Goal: Task Accomplishment & Management: Complete application form

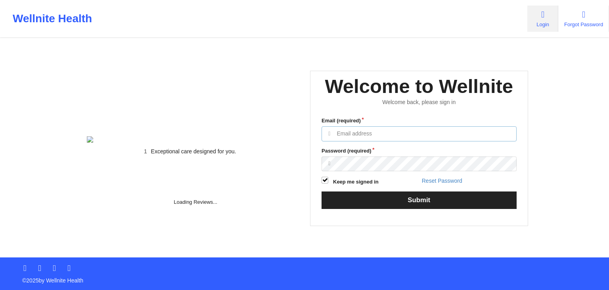
type input "[EMAIL_ADDRESS][DOMAIN_NAME]"
click at [339, 32] on div "Wellnite Health Login Forgot Password" at bounding box center [304, 19] width 609 height 32
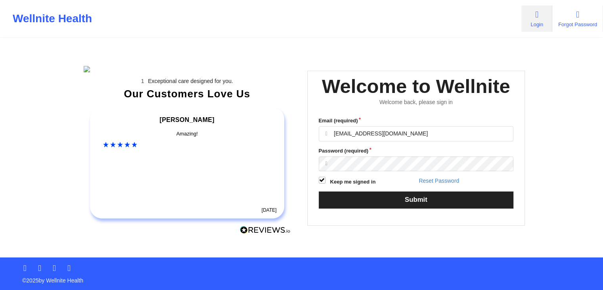
click at [268, 55] on div "Exceptional care designed for you. Our Customers Love Us Alexandra C Amazing! 7…" at bounding box center [187, 148] width 229 height 187
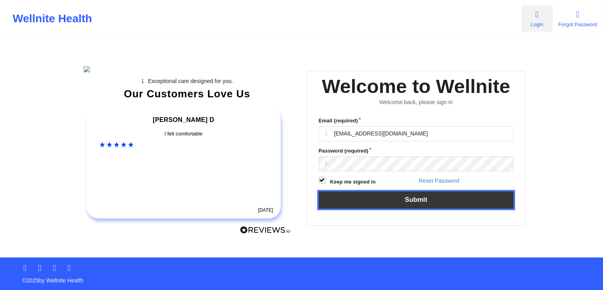
click at [411, 208] on button "Submit" at bounding box center [416, 199] width 195 height 17
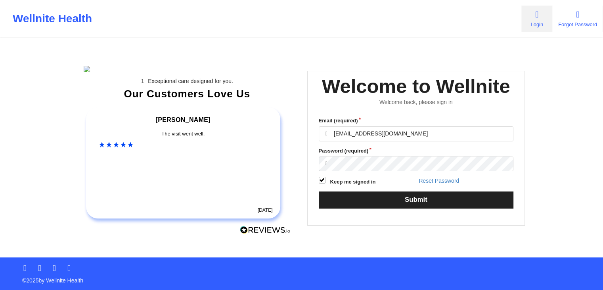
click at [428, 12] on div "Wellnite Health Login Forgot Password" at bounding box center [301, 19] width 603 height 32
